Goal: Information Seeking & Learning: Find specific fact

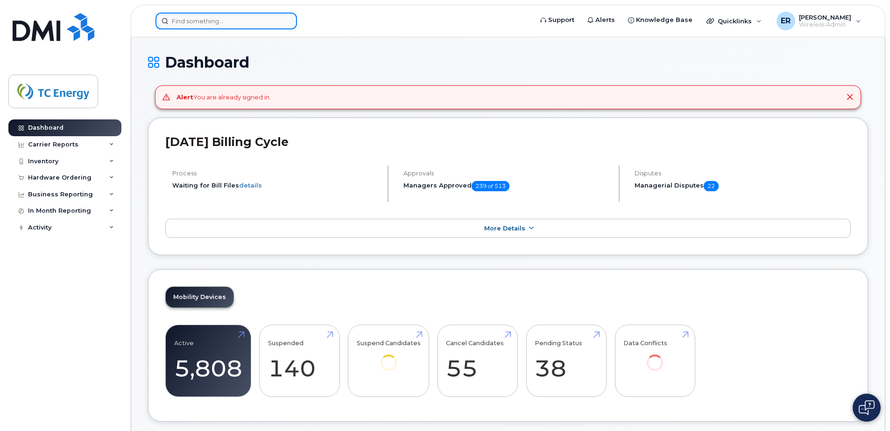
drag, startPoint x: 256, startPoint y: 28, endPoint x: 259, endPoint y: 22, distance: 6.9
click at [258, 23] on input at bounding box center [225, 21] width 141 height 17
click at [259, 22] on input at bounding box center [225, 21] width 141 height 17
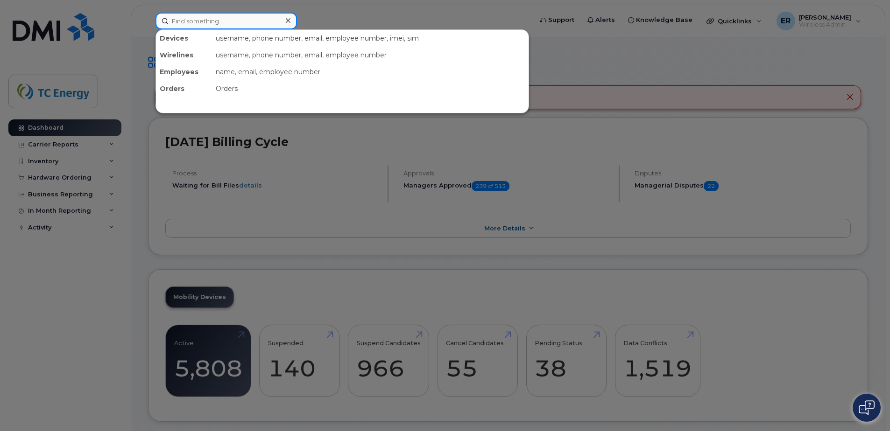
paste input "5548848964"
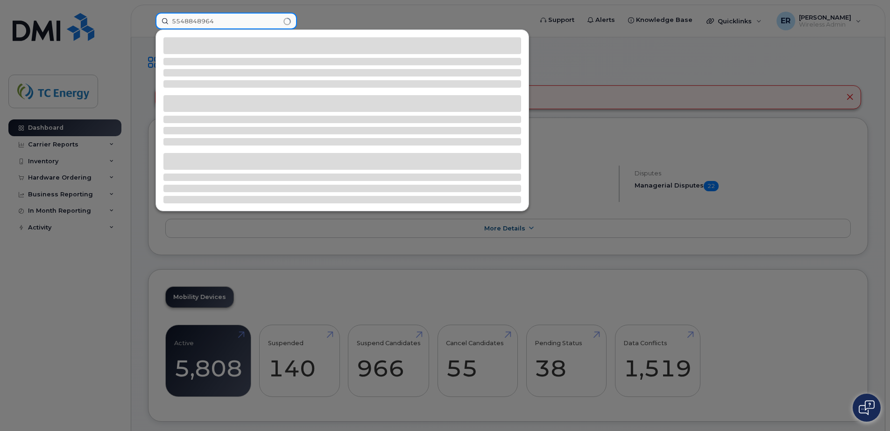
type input "5548848964"
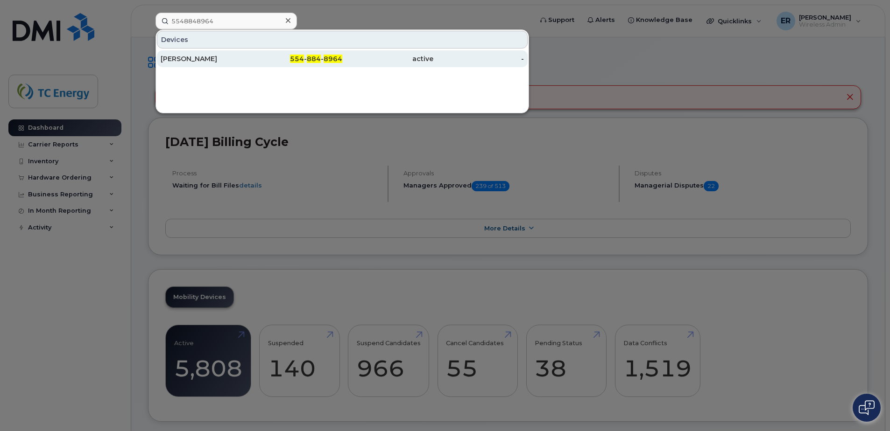
click at [241, 57] on div "[PERSON_NAME]" at bounding box center [206, 58] width 91 height 9
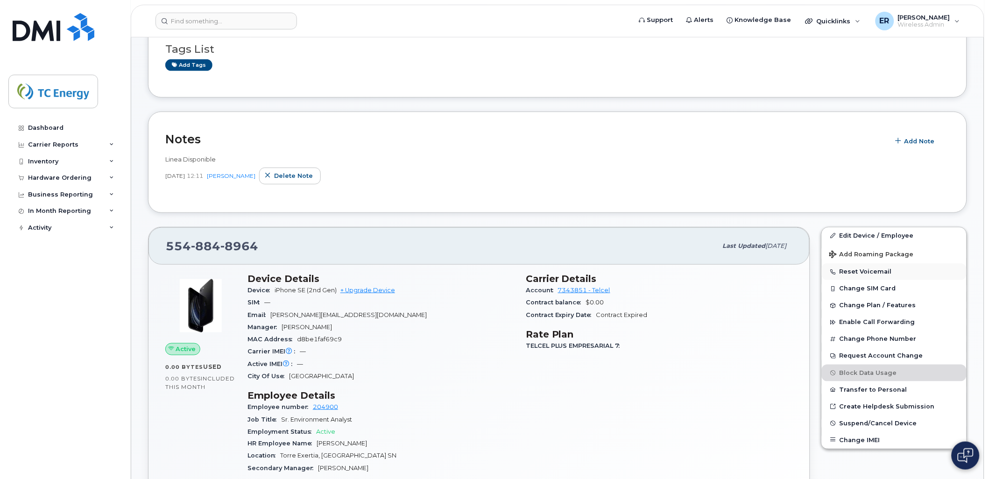
scroll to position [155, 0]
